Goal: Information Seeking & Learning: Learn about a topic

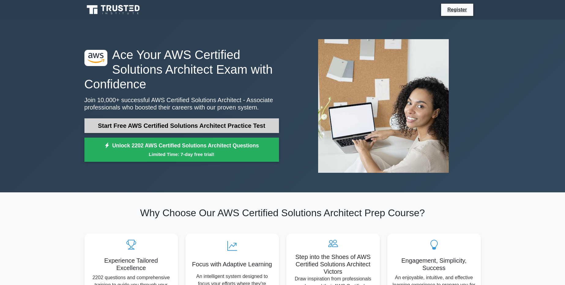
click at [167, 127] on link "Start Free AWS Certified Solutions Architect Practice Test" at bounding box center [181, 125] width 195 height 15
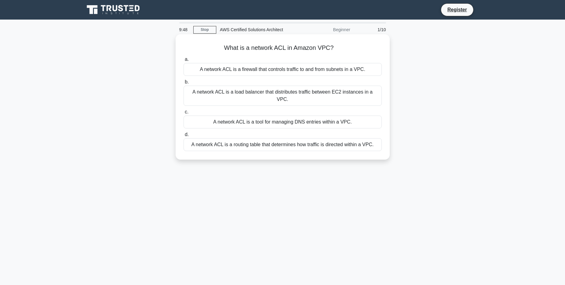
click at [251, 66] on div "A network ACL is a firewall that controls traffic to and from subnets in a VPC." at bounding box center [283, 69] width 198 height 13
click at [184, 62] on input "a. A network ACL is a firewall that controls traffic to and from subnets in a V…" at bounding box center [184, 60] width 0 height 4
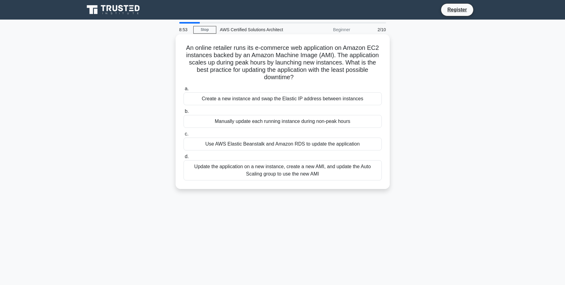
click at [269, 183] on div "An online retailer runs its e-commerce web application on Amazon EC2 instances …" at bounding box center [282, 112] width 209 height 150
click at [255, 174] on div "Update the application on a new instance, create a new AMI, and update the Auto…" at bounding box center [283, 170] width 198 height 20
click at [184, 159] on input "d. Update the application on a new instance, create a new AMI, and update the A…" at bounding box center [184, 157] width 0 height 4
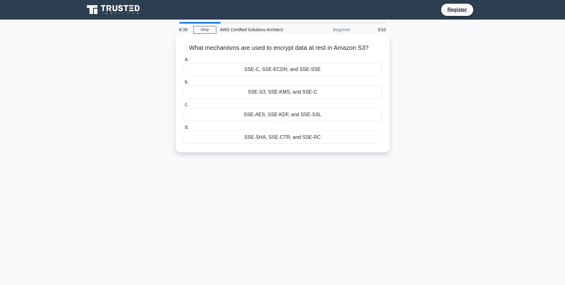
click at [257, 94] on div "SSE-S3, SSE-KMS, and SSE-C" at bounding box center [283, 92] width 198 height 13
click at [184, 84] on input "b. SSE-S3, SSE-KMS, and SSE-C" at bounding box center [184, 82] width 0 height 4
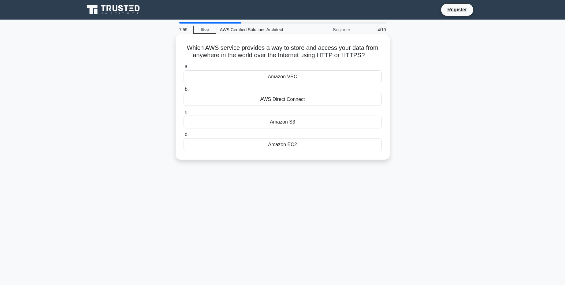
click at [290, 120] on div "Amazon S3" at bounding box center [283, 122] width 198 height 13
click at [184, 114] on input "c. Amazon S3" at bounding box center [184, 112] width 0 height 4
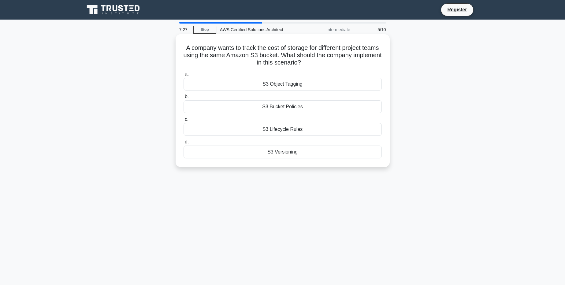
click at [281, 84] on div "S3 Object Tagging" at bounding box center [283, 84] width 198 height 13
click at [184, 76] on input "a. S3 Object Tagging" at bounding box center [184, 74] width 0 height 4
click at [288, 88] on div "Amazon EBS" at bounding box center [283, 84] width 198 height 13
click at [184, 76] on input "a. Amazon EBS" at bounding box center [184, 74] width 0 height 4
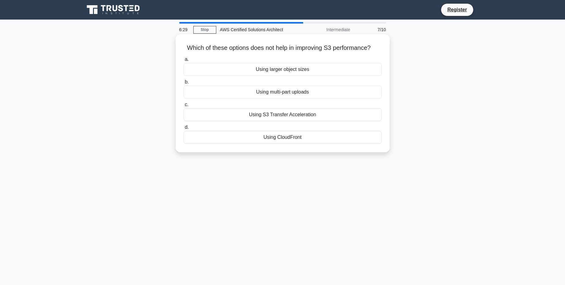
click at [266, 68] on div "Using larger object sizes" at bounding box center [283, 69] width 198 height 13
click at [184, 62] on input "a. Using larger object sizes" at bounding box center [184, 60] width 0 height 4
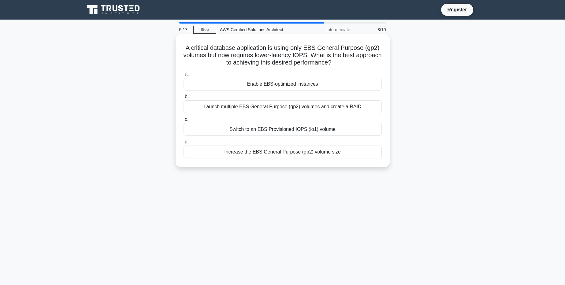
click at [258, 130] on div "Switch to an EBS Provisioned IOPS (io1) volume" at bounding box center [283, 129] width 198 height 13
click at [184, 122] on input "c. Switch to an EBS Provisioned IOPS (io1) volume" at bounding box center [184, 120] width 0 height 4
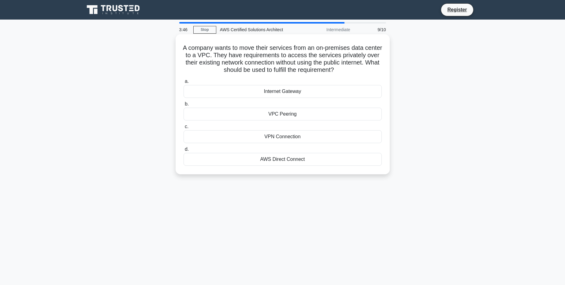
click at [277, 162] on div "AWS Direct Connect" at bounding box center [283, 159] width 198 height 13
click at [184, 152] on input "d. AWS Direct Connect" at bounding box center [184, 150] width 0 height 4
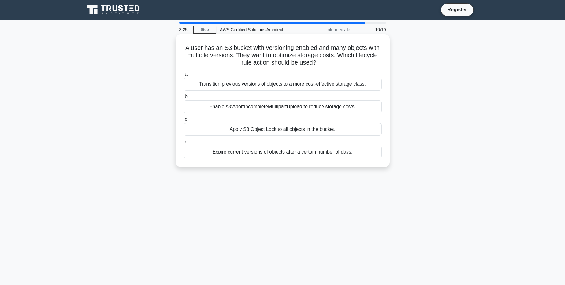
click at [278, 87] on div "Transition previous versions of objects to a more cost-effective storage class." at bounding box center [283, 84] width 198 height 13
click at [184, 76] on input "a. Transition previous versions of objects to a more cost-effective storage cla…" at bounding box center [184, 74] width 0 height 4
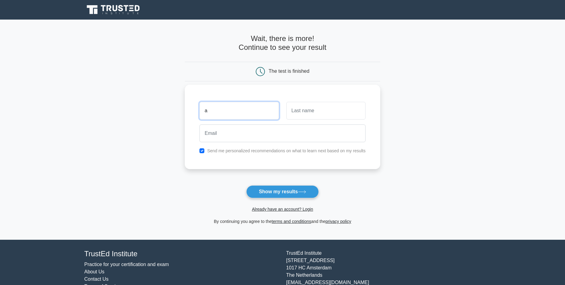
type input "a"
type input "b"
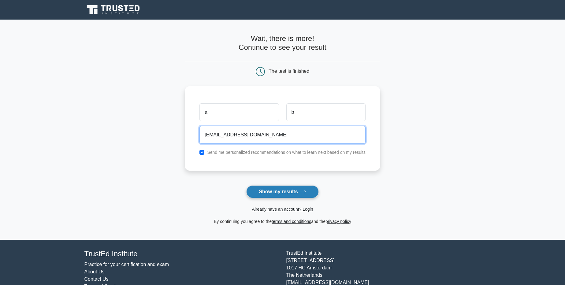
type input "[EMAIL_ADDRESS][DOMAIN_NAME]"
click at [283, 197] on button "Show my results" at bounding box center [282, 191] width 72 height 13
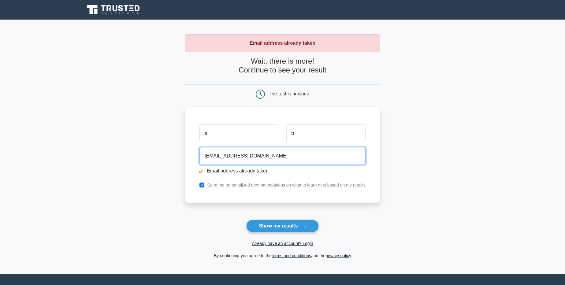
click at [213, 158] on input "[EMAIL_ADDRESS][DOMAIN_NAME]" at bounding box center [283, 156] width 166 height 18
type input "abd@yopmail.com"
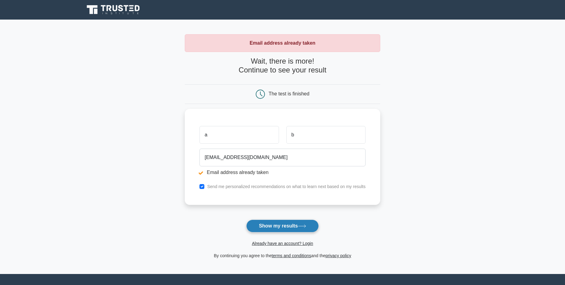
click at [294, 229] on button "Show my results" at bounding box center [282, 226] width 72 height 13
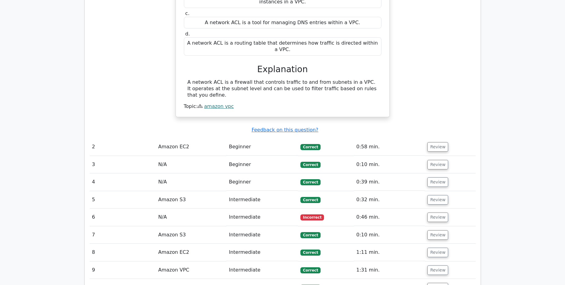
scroll to position [549, 0]
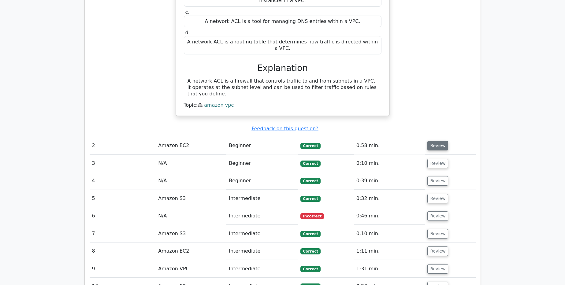
click at [439, 141] on button "Review" at bounding box center [438, 145] width 21 height 9
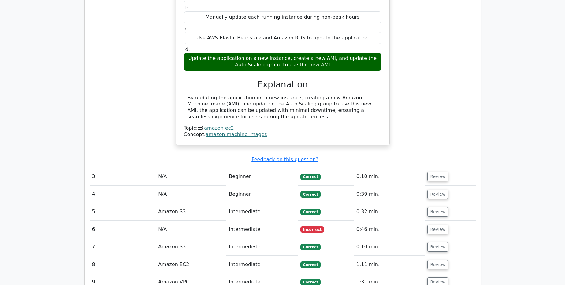
scroll to position [773, 0]
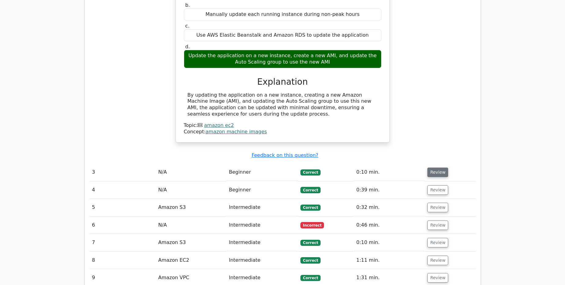
click at [436, 168] on button "Review" at bounding box center [438, 172] width 21 height 9
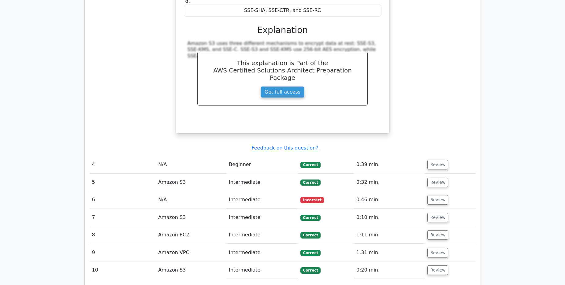
scroll to position [1047, 0]
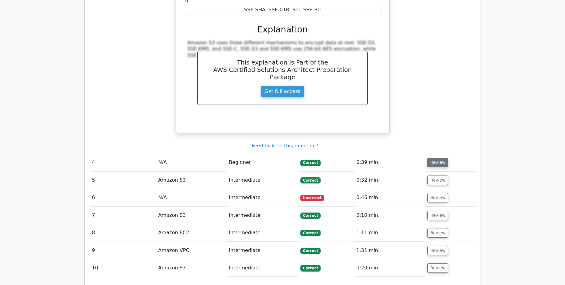
click at [435, 158] on button "Review" at bounding box center [438, 162] width 21 height 9
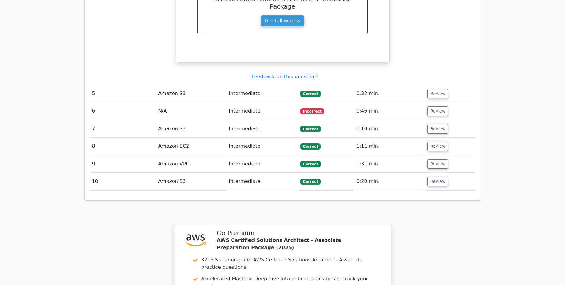
scroll to position [1392, 0]
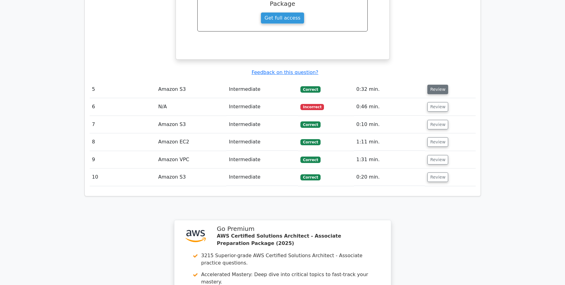
click at [437, 85] on button "Review" at bounding box center [438, 89] width 21 height 9
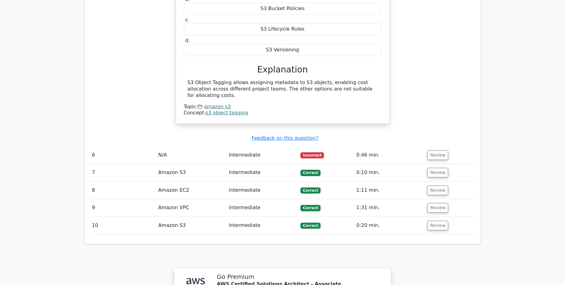
scroll to position [1551, 0]
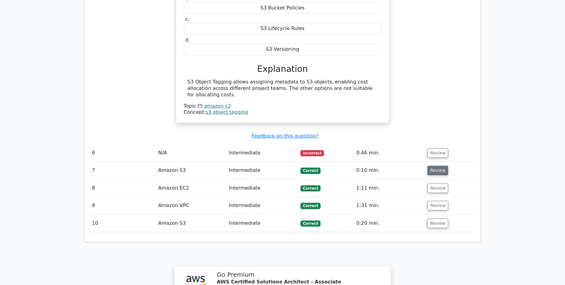
click at [436, 166] on button "Review" at bounding box center [438, 170] width 21 height 9
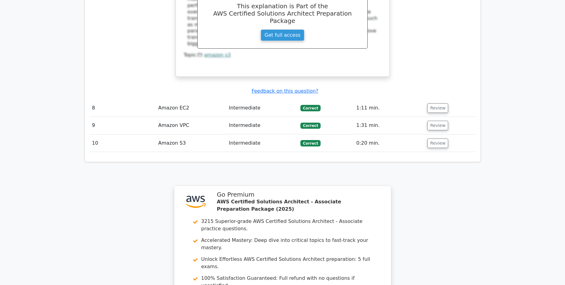
scroll to position [1893, 0]
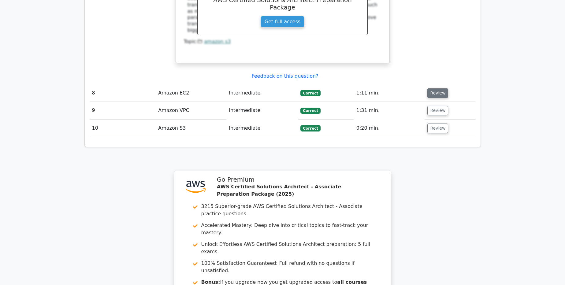
click at [430, 88] on button "Review" at bounding box center [438, 92] width 21 height 9
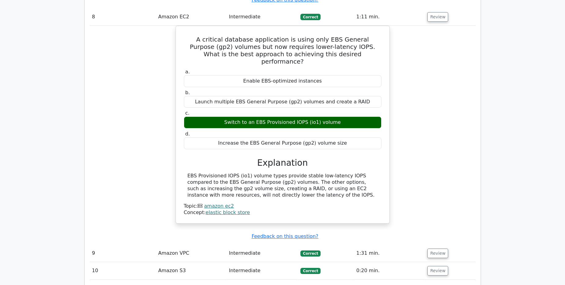
scroll to position [1977, 0]
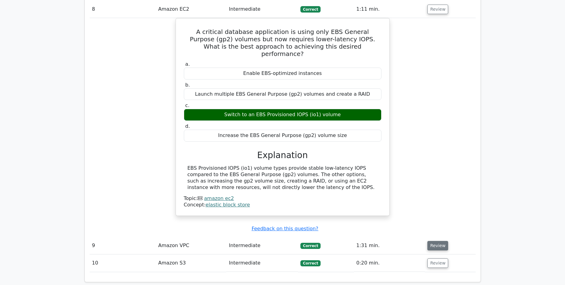
click at [437, 241] on button "Review" at bounding box center [438, 245] width 21 height 9
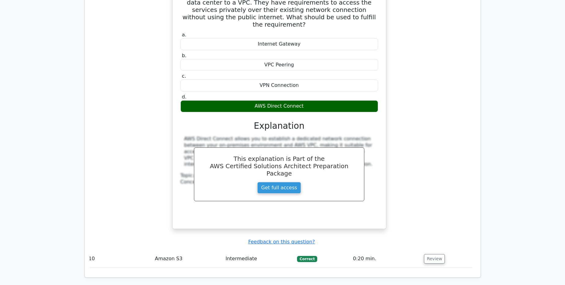
scroll to position [2260, 0]
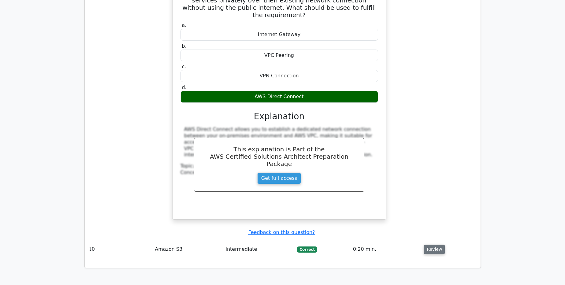
click at [426, 245] on button "Review" at bounding box center [434, 249] width 21 height 9
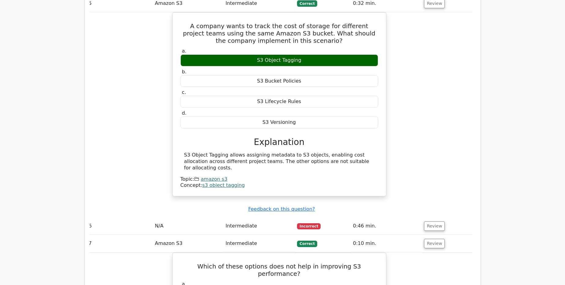
scroll to position [1473, 0]
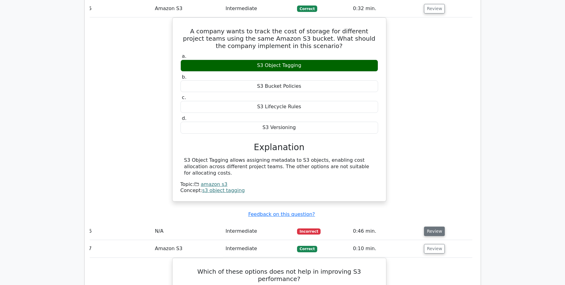
click at [435, 227] on button "Review" at bounding box center [434, 231] width 21 height 9
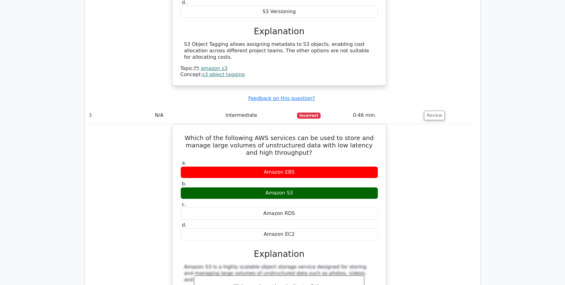
scroll to position [1590, 0]
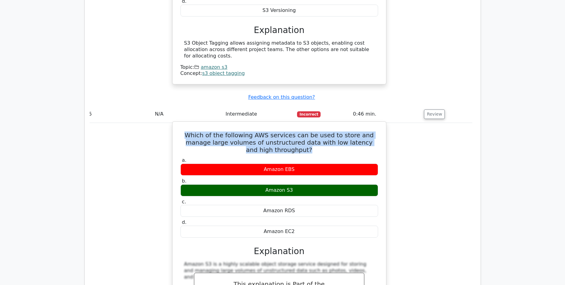
drag, startPoint x: 181, startPoint y: 86, endPoint x: 301, endPoint y: 104, distance: 121.4
click at [301, 132] on h5 "Which of the following AWS services can be used to store and manage large volum…" at bounding box center [279, 143] width 199 height 22
copy h5 "Which of the following AWS services can be used to store and manage large volum…"
